Goal: Navigation & Orientation: Find specific page/section

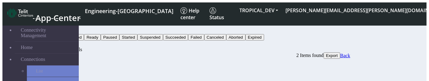
click at [350, 53] on span "Back" at bounding box center [345, 55] width 10 height 5
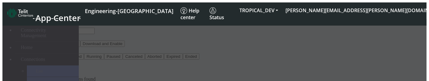
click at [239, 56] on div at bounding box center [214, 64] width 424 height 91
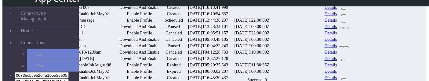
scroll to position [57, 0]
click at [337, 30] on link "Details" at bounding box center [330, 27] width 13 height 5
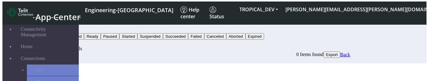
scroll to position [8, 0]
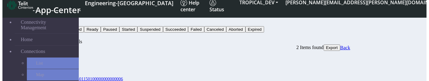
click at [350, 45] on span "Back" at bounding box center [345, 47] width 10 height 5
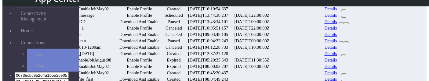
scroll to position [63, 0]
drag, startPoint x: 242, startPoint y: 62, endPoint x: 269, endPoint y: 63, distance: 26.6
click at [231, 25] on td "[DATE]T13:43:34.101" at bounding box center [208, 22] width 46 height 6
copy td "3:43:34.101"
click at [337, 25] on link "Details" at bounding box center [330, 22] width 13 height 5
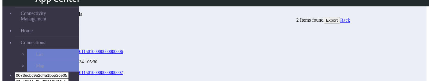
scroll to position [11, 0]
